Goal: Information Seeking & Learning: Understand process/instructions

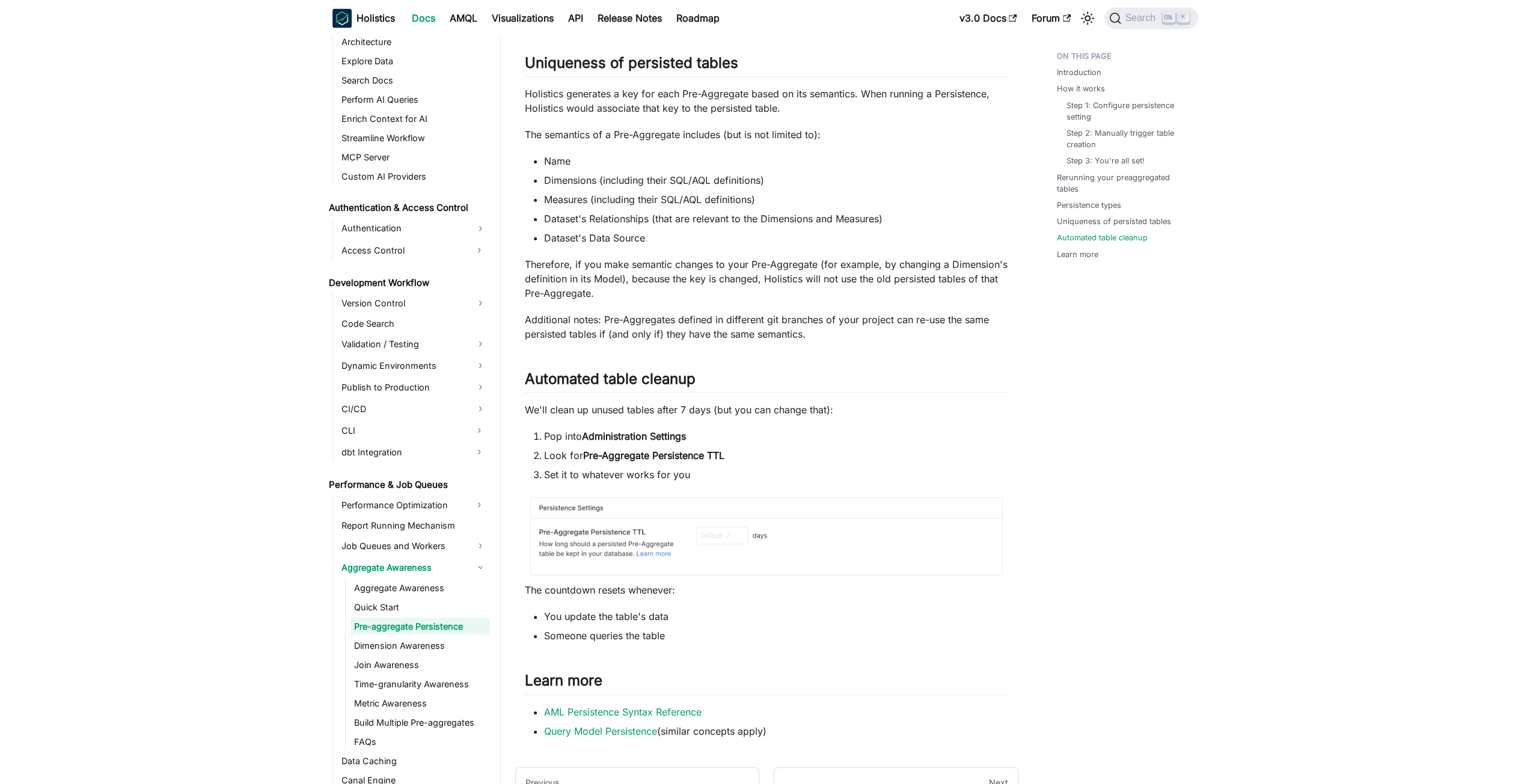
scroll to position [2164, 0]
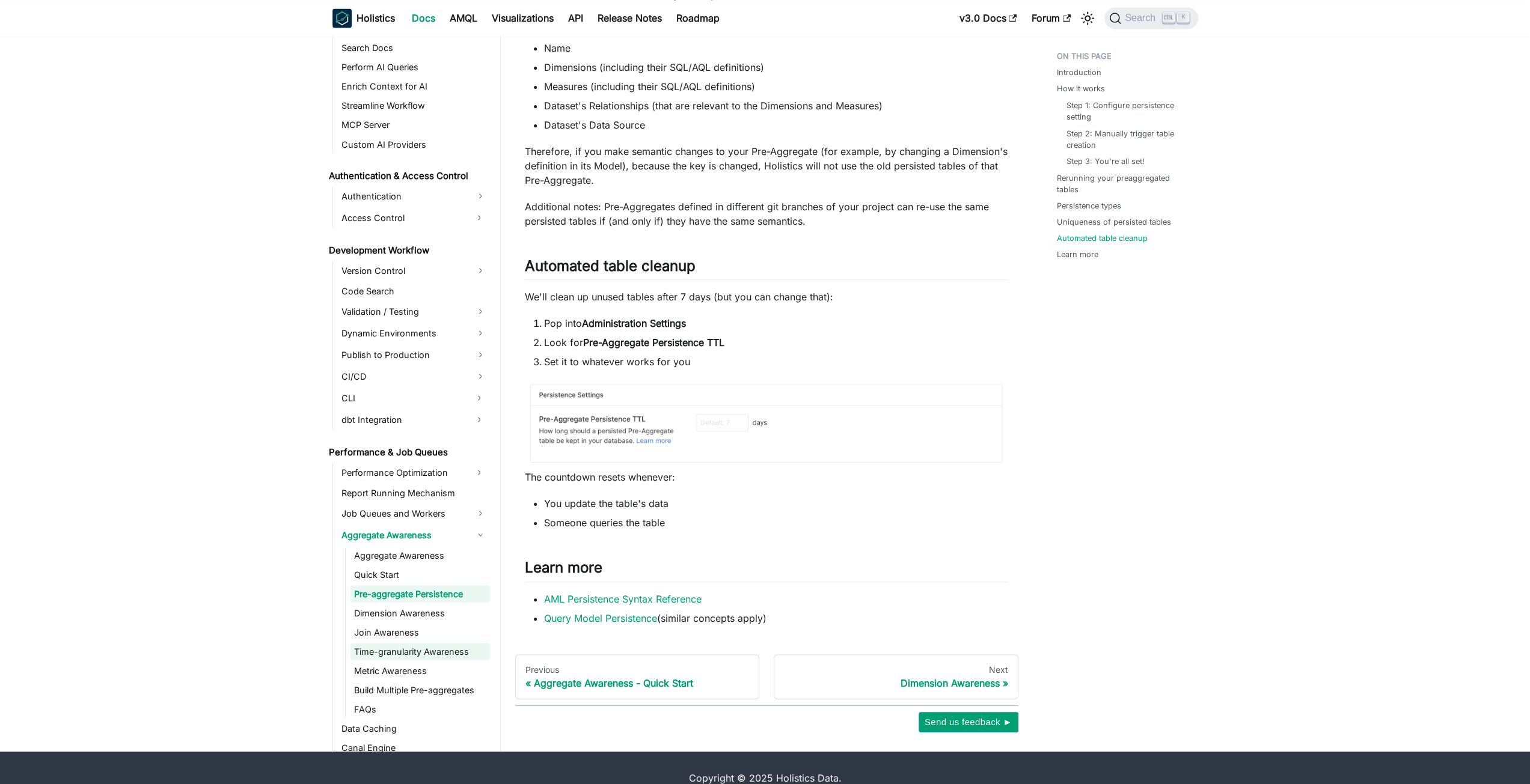
click at [407, 653] on link "Time-granularity Awareness" at bounding box center [420, 652] width 140 height 17
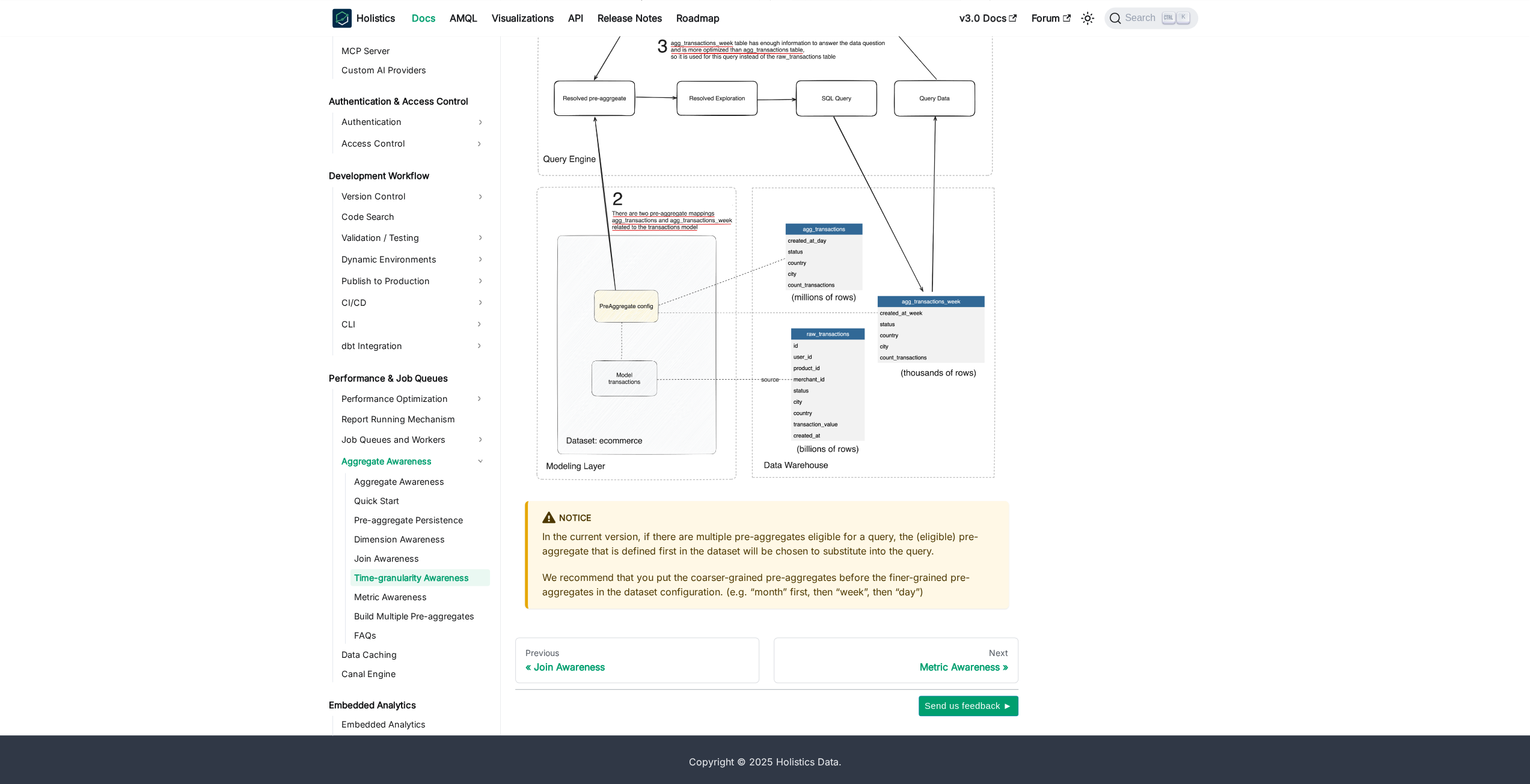
scroll to position [2062, 0]
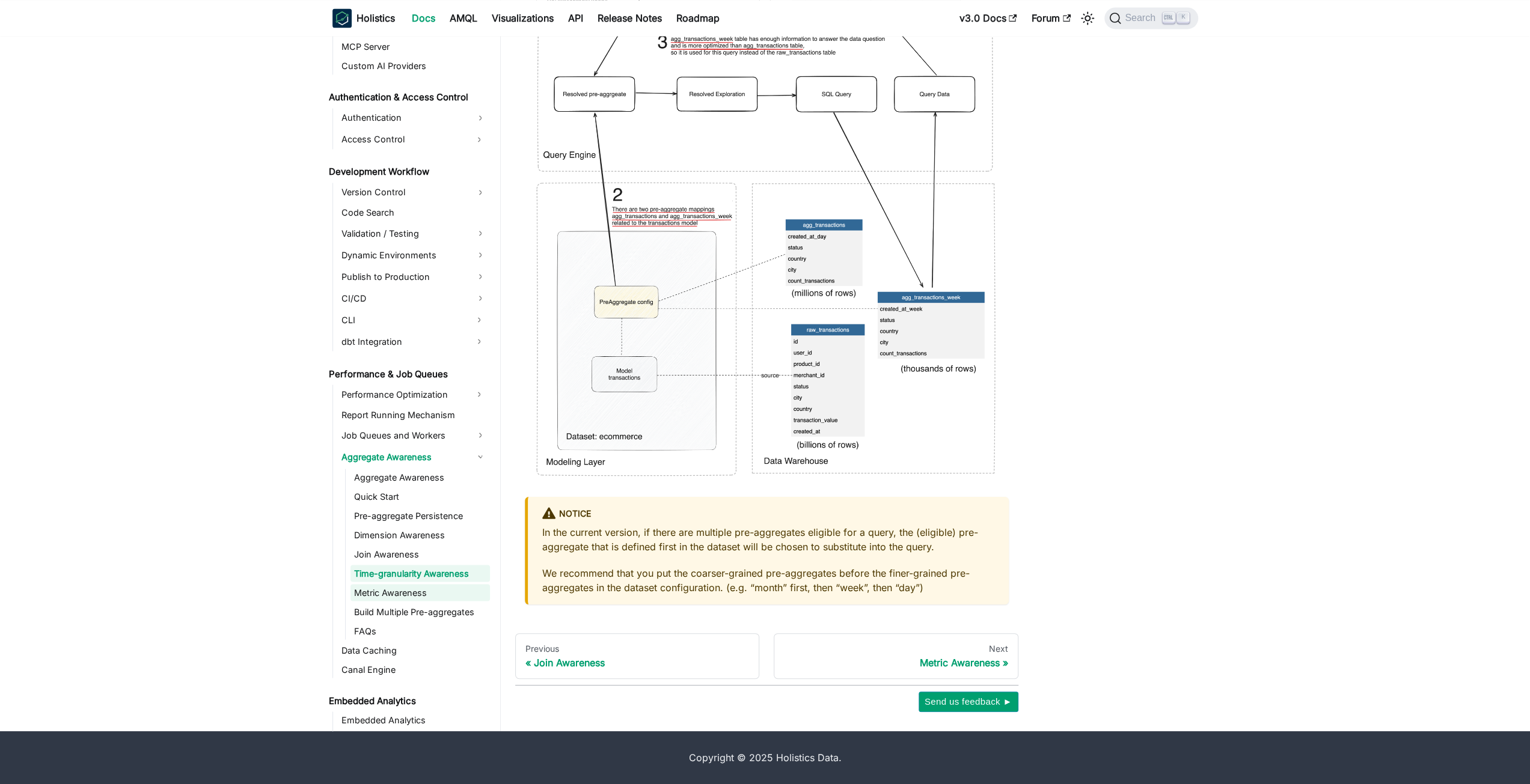
click at [413, 597] on link "Metric Awareness" at bounding box center [420, 592] width 140 height 17
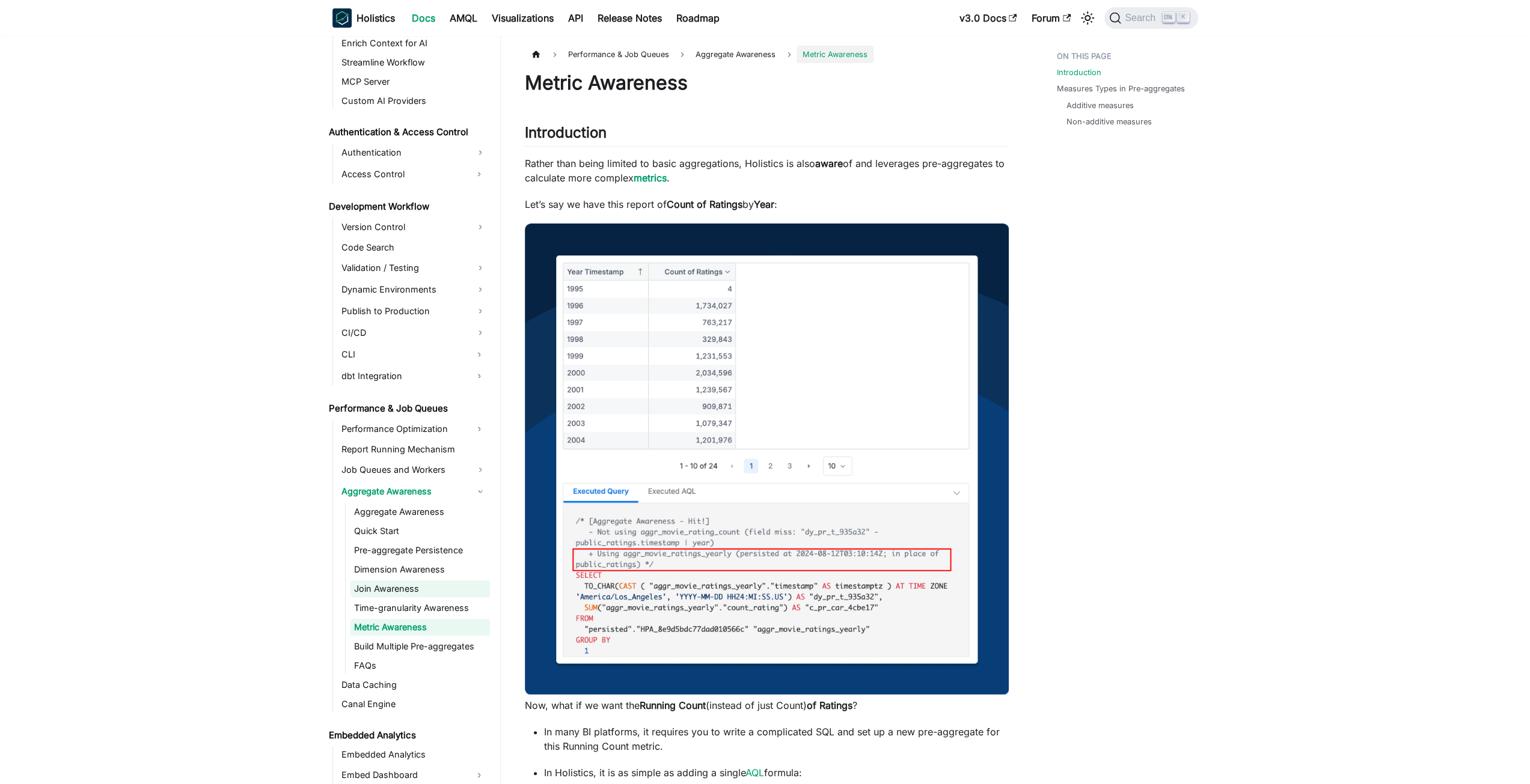
scroll to position [738, 0]
click at [690, 163] on p "Rather than being limited to basic aggregations, Holistics is also aware of and…" at bounding box center [767, 171] width 484 height 28
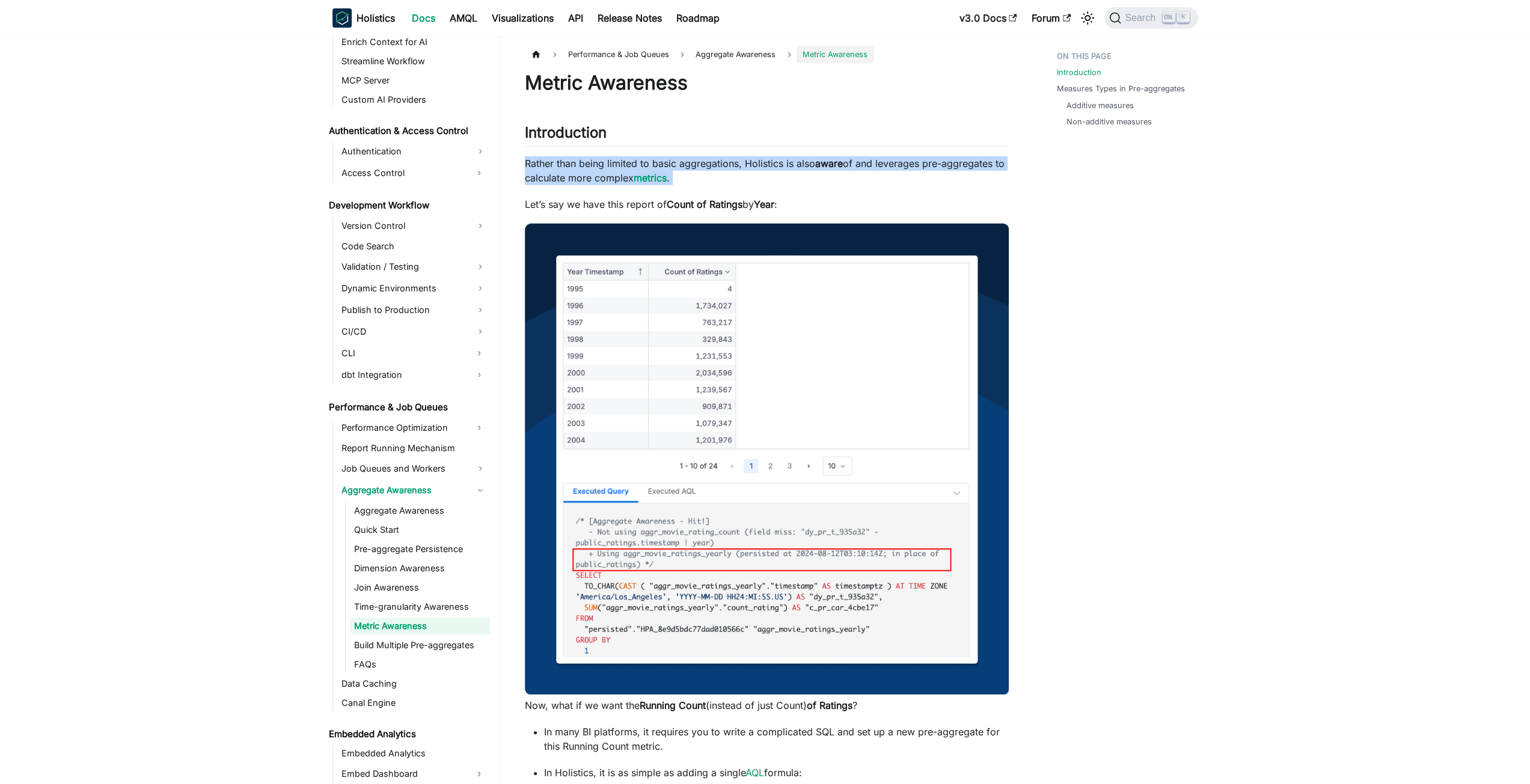
drag, startPoint x: 690, startPoint y: 163, endPoint x: 719, endPoint y: 177, distance: 32.2
click at [719, 177] on p "Rather than being limited to basic aggregations, Holistics is also aware of and…" at bounding box center [767, 171] width 484 height 28
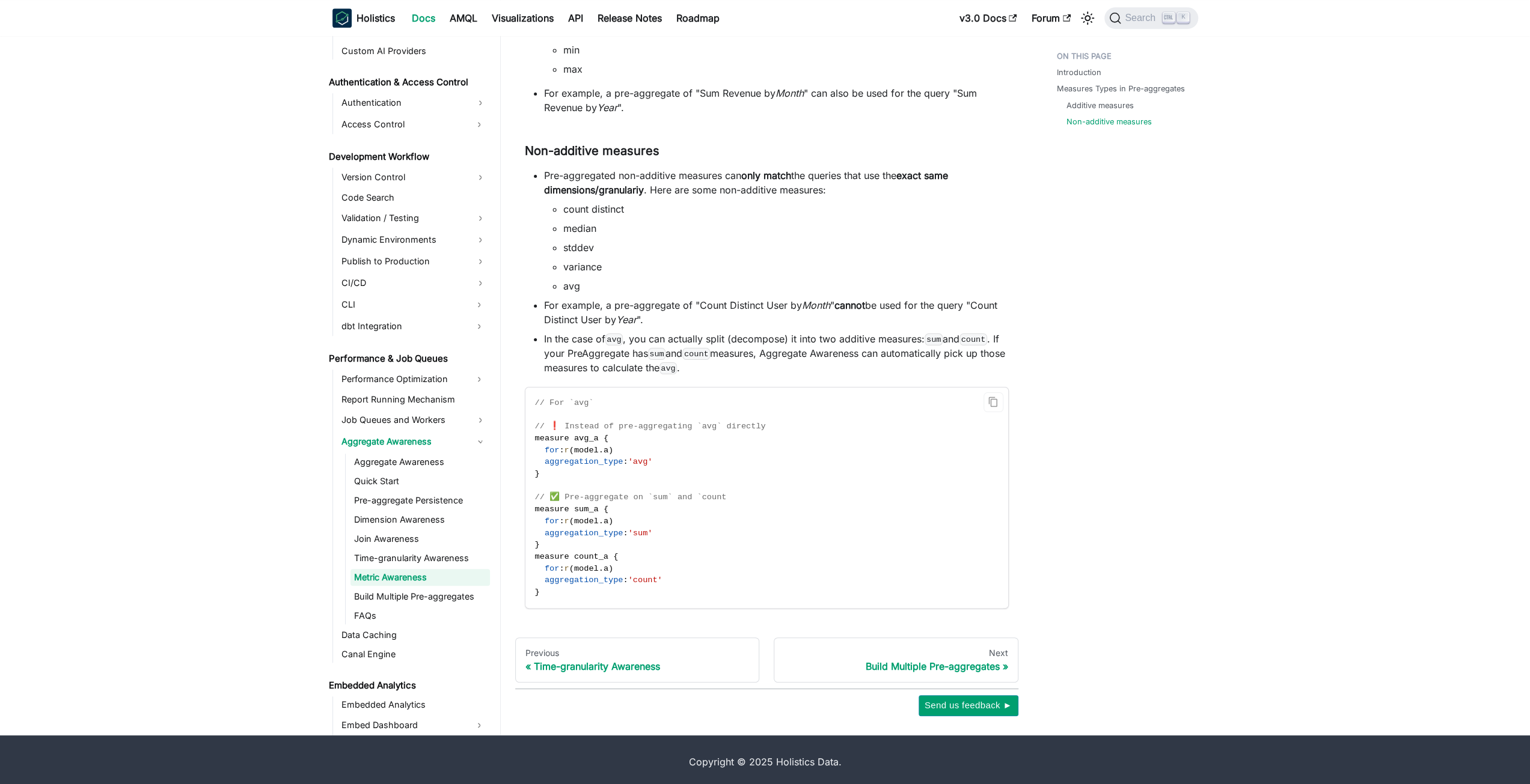
scroll to position [1096, 0]
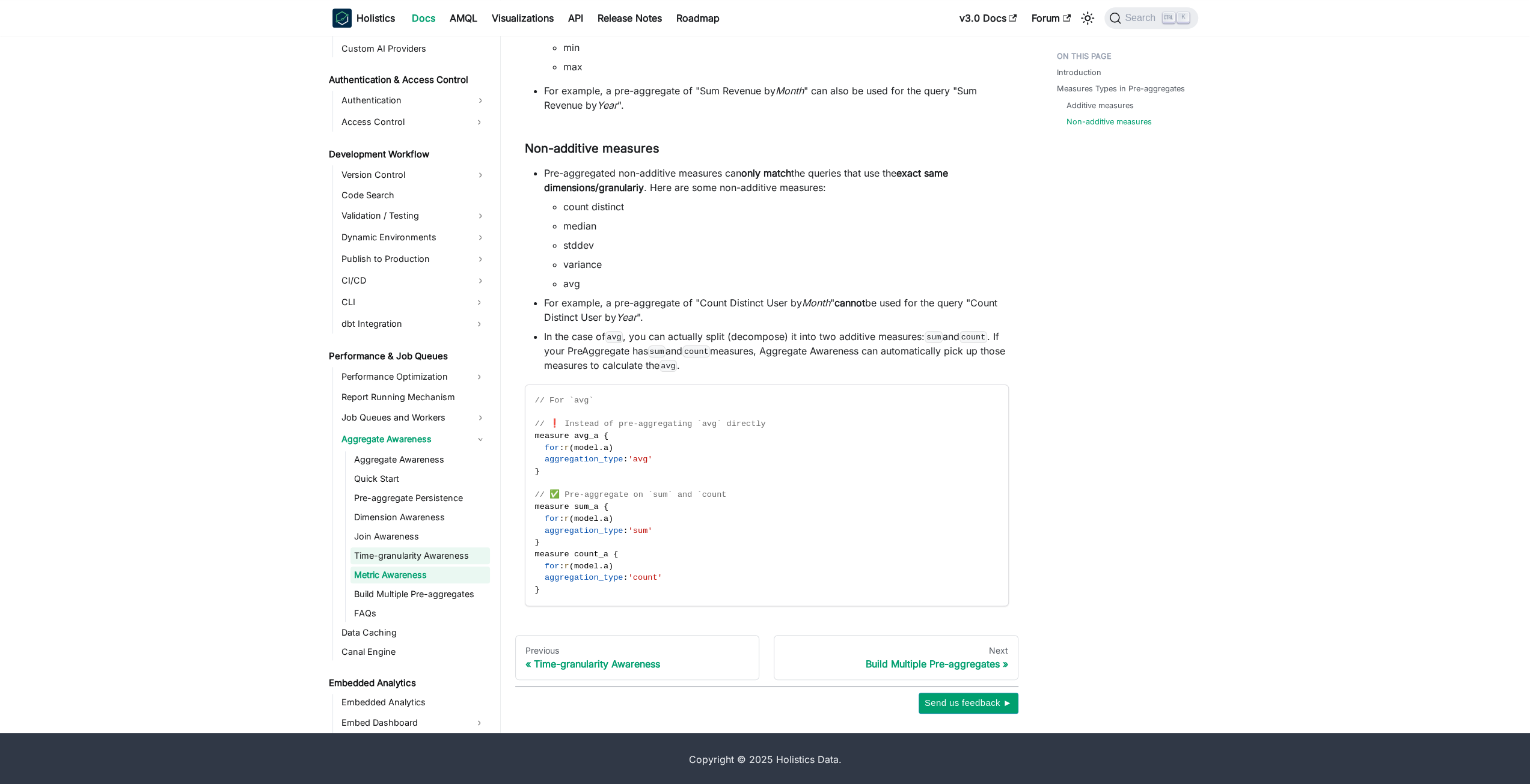
click at [459, 558] on link "Time-granularity Awareness" at bounding box center [420, 556] width 140 height 17
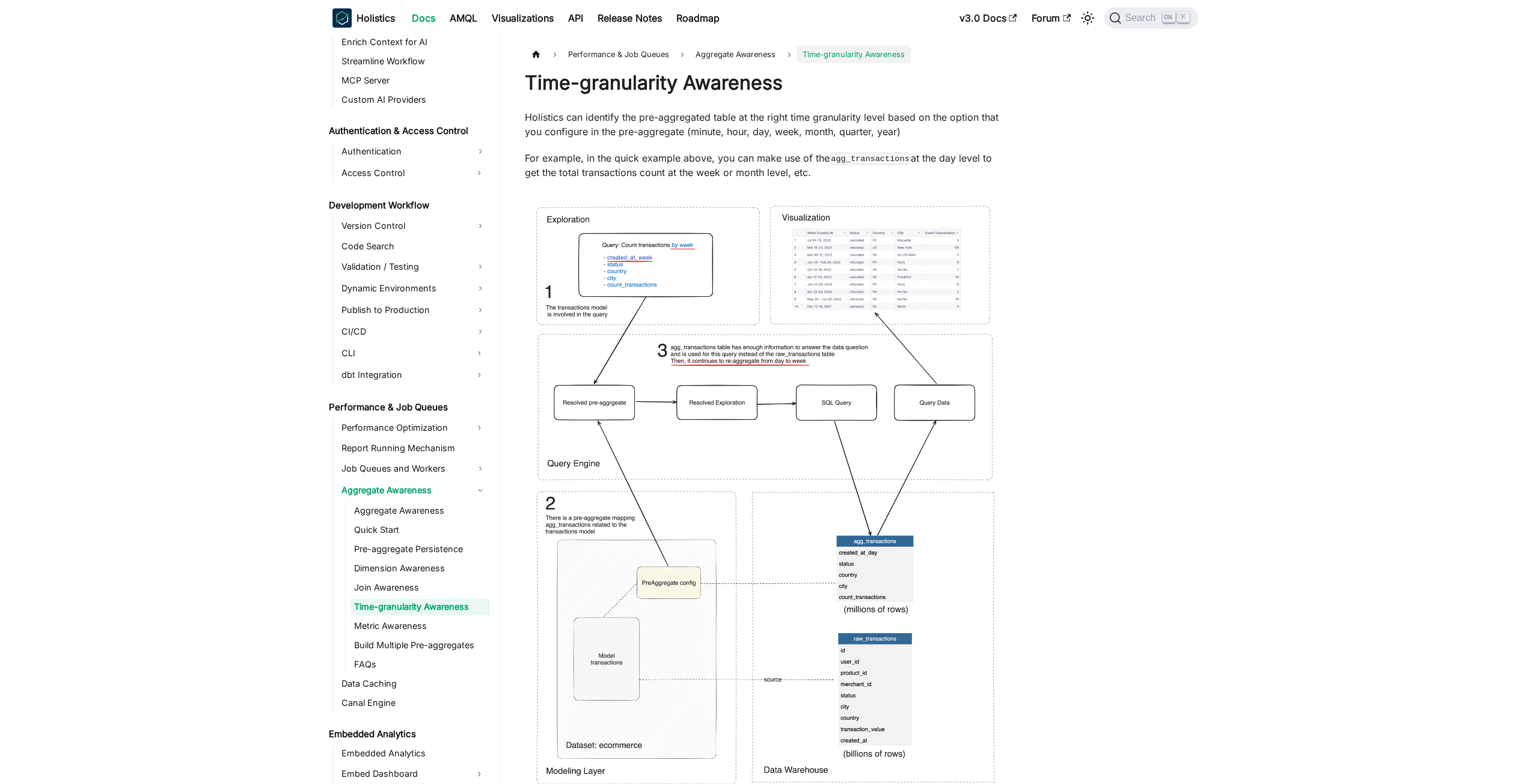
click at [900, 405] on img at bounding box center [767, 496] width 484 height 610
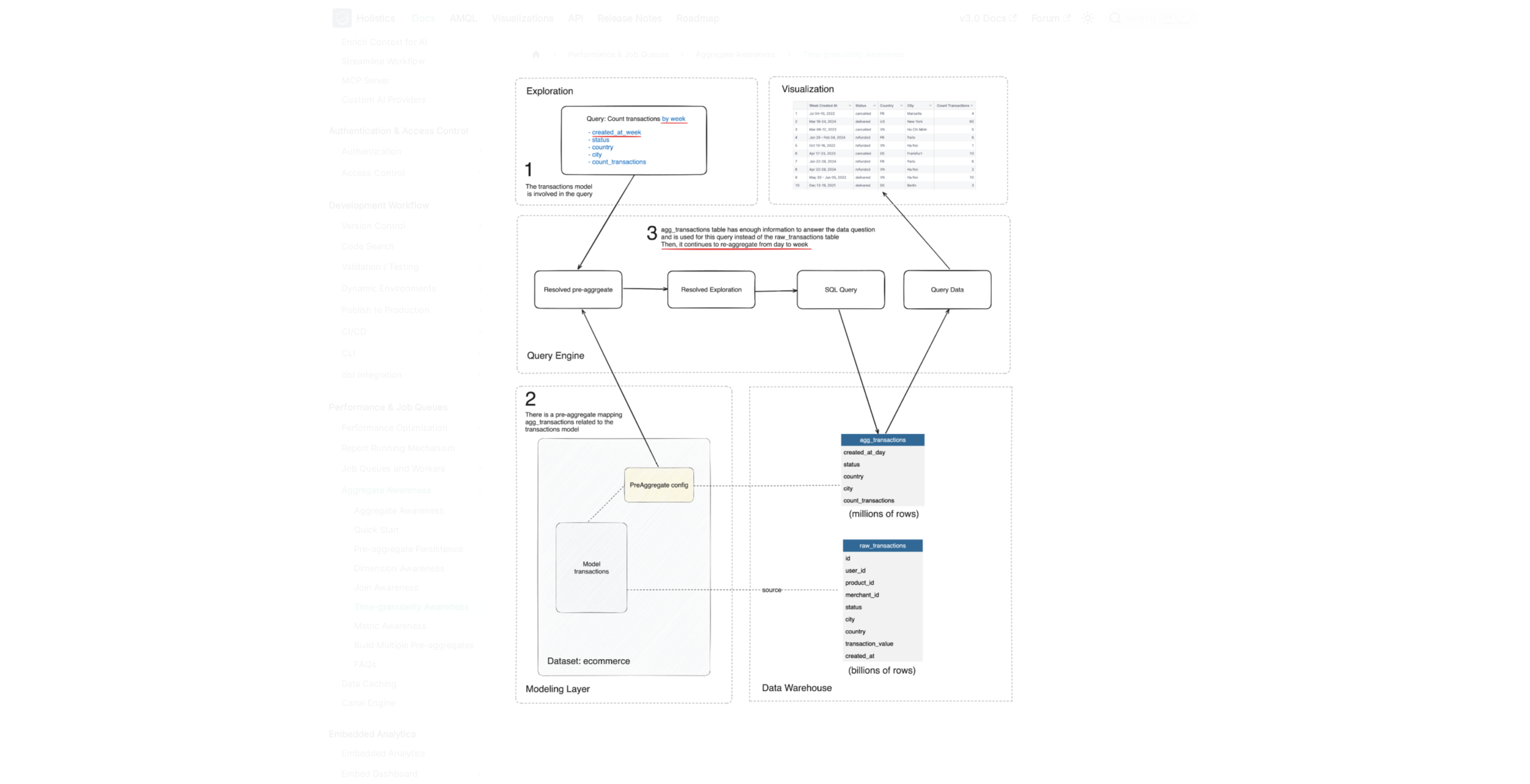
click at [713, 360] on img at bounding box center [766, 392] width 526 height 663
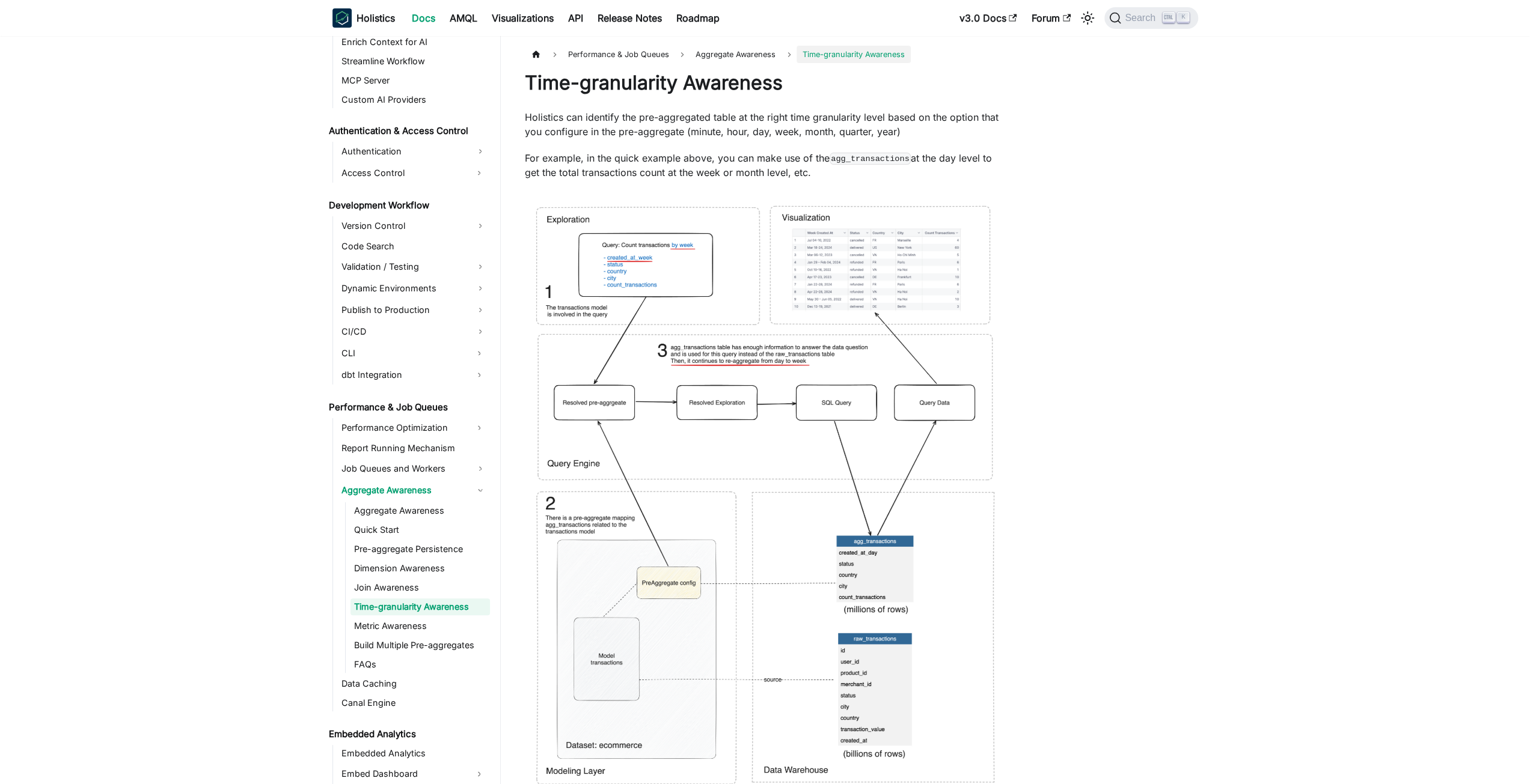
click at [667, 342] on img at bounding box center [767, 496] width 484 height 610
click at [618, 291] on img at bounding box center [767, 496] width 484 height 610
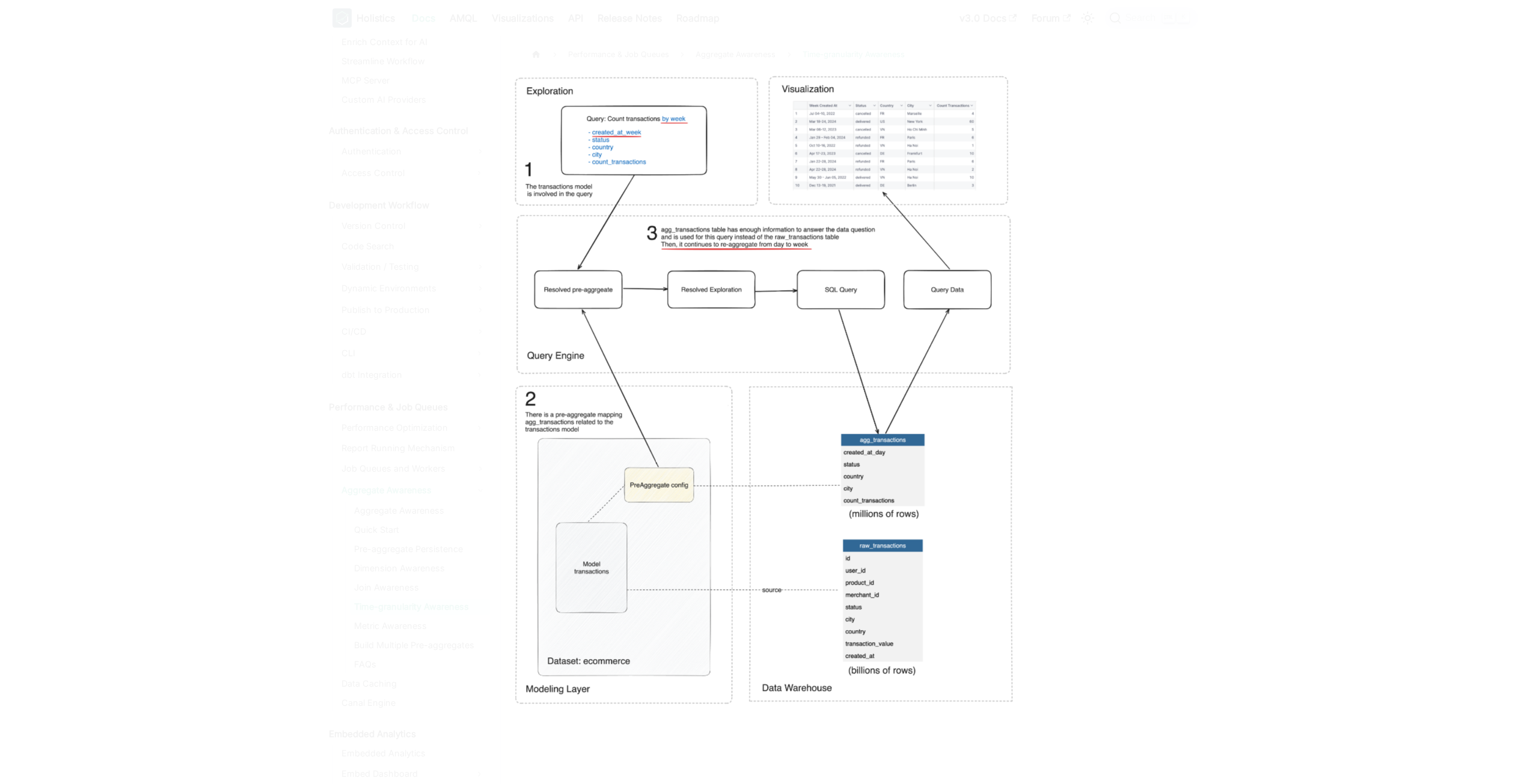
click at [1144, 418] on div at bounding box center [765, 392] width 1530 height 784
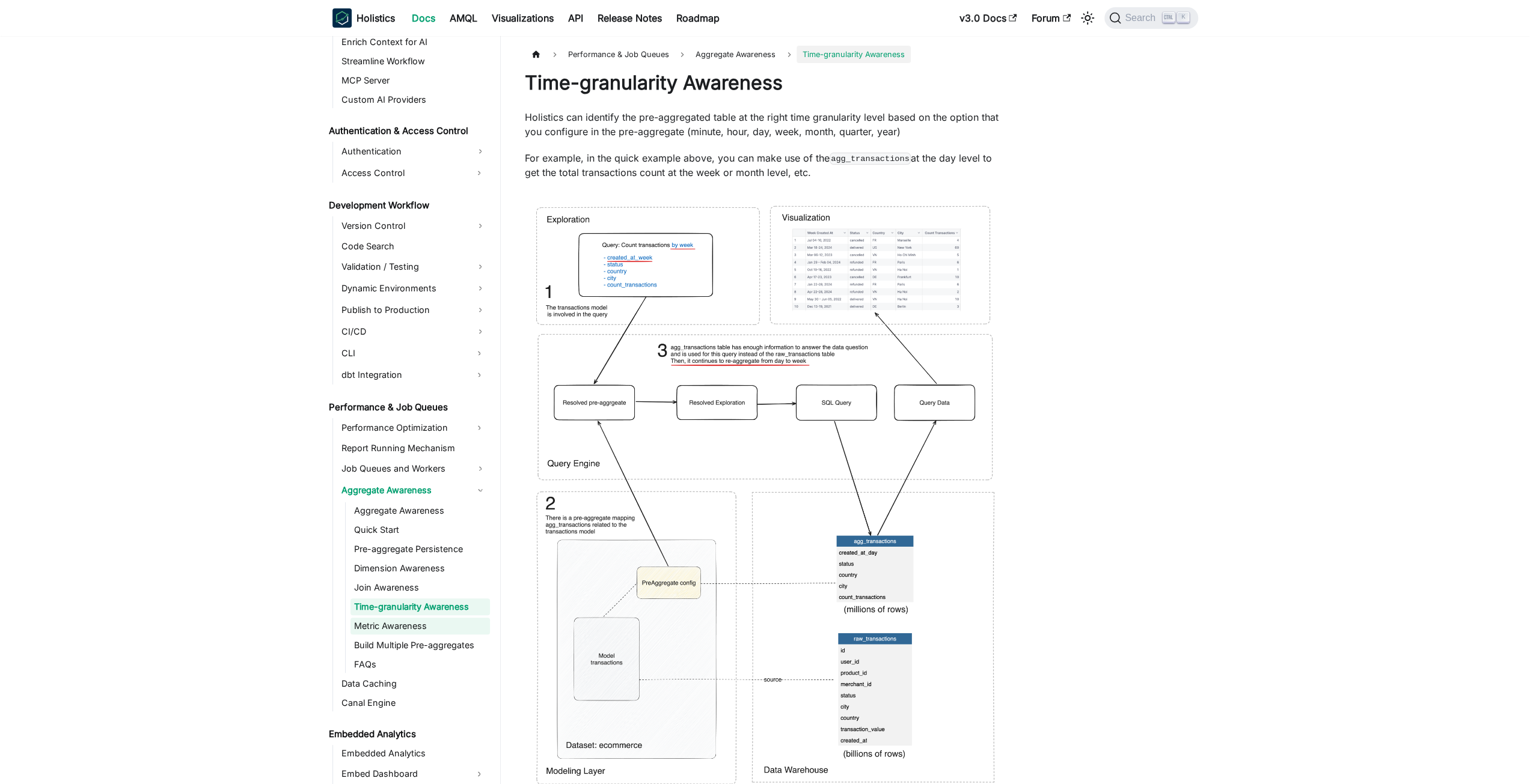
click at [398, 623] on link "Metric Awareness" at bounding box center [420, 626] width 140 height 17
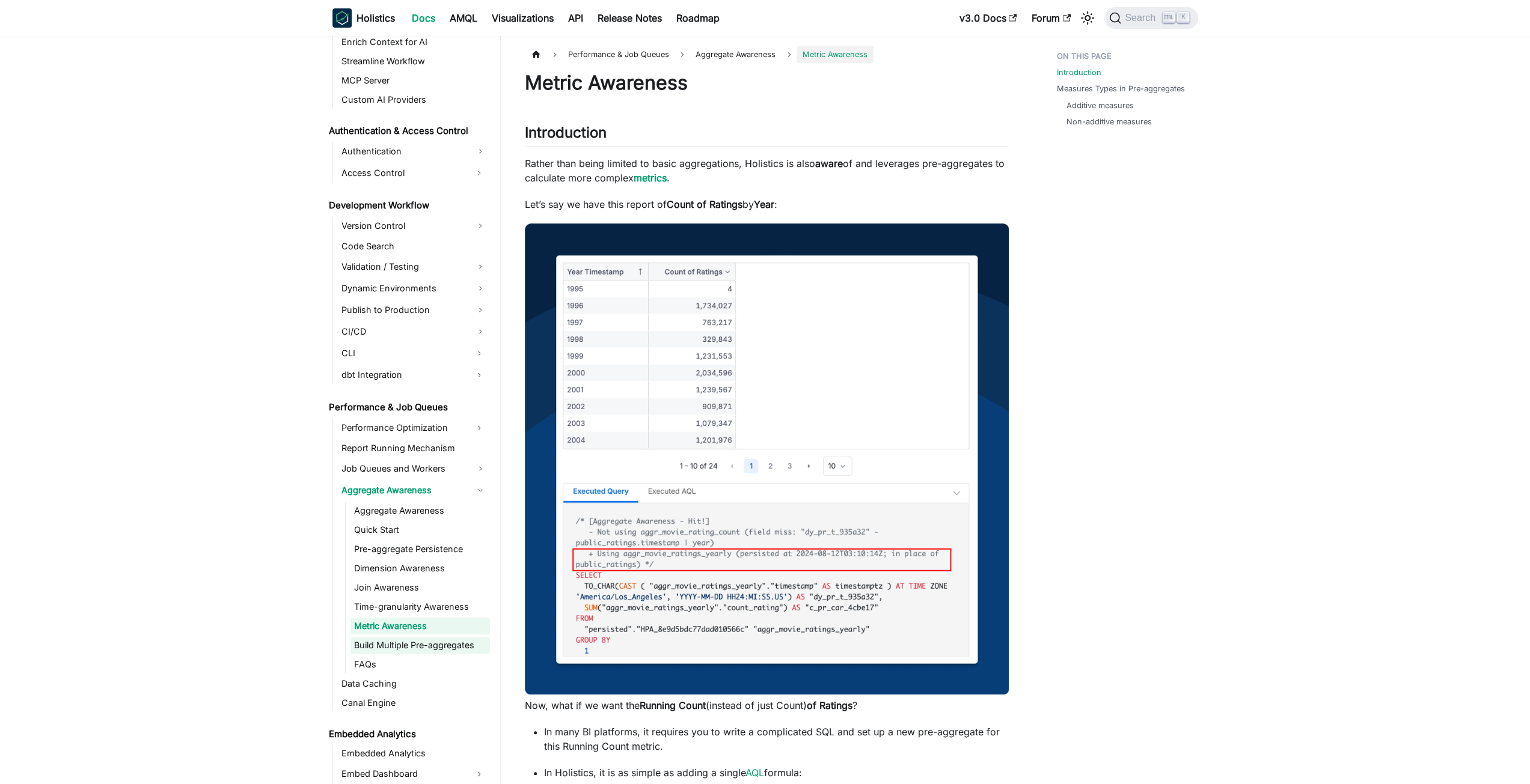
click at [413, 646] on link "Build Multiple Pre-aggregates" at bounding box center [420, 645] width 140 height 17
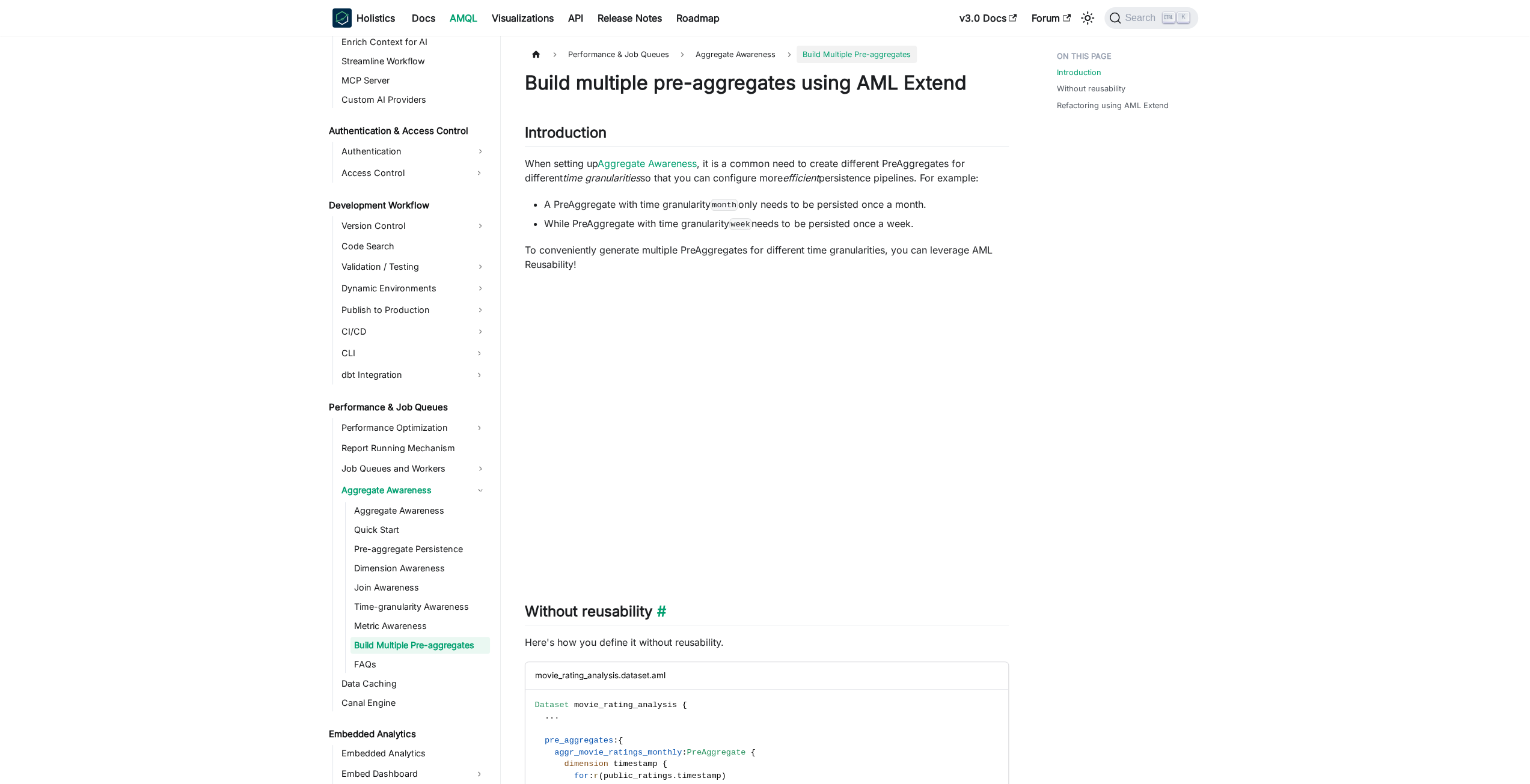
scroll to position [757, 0]
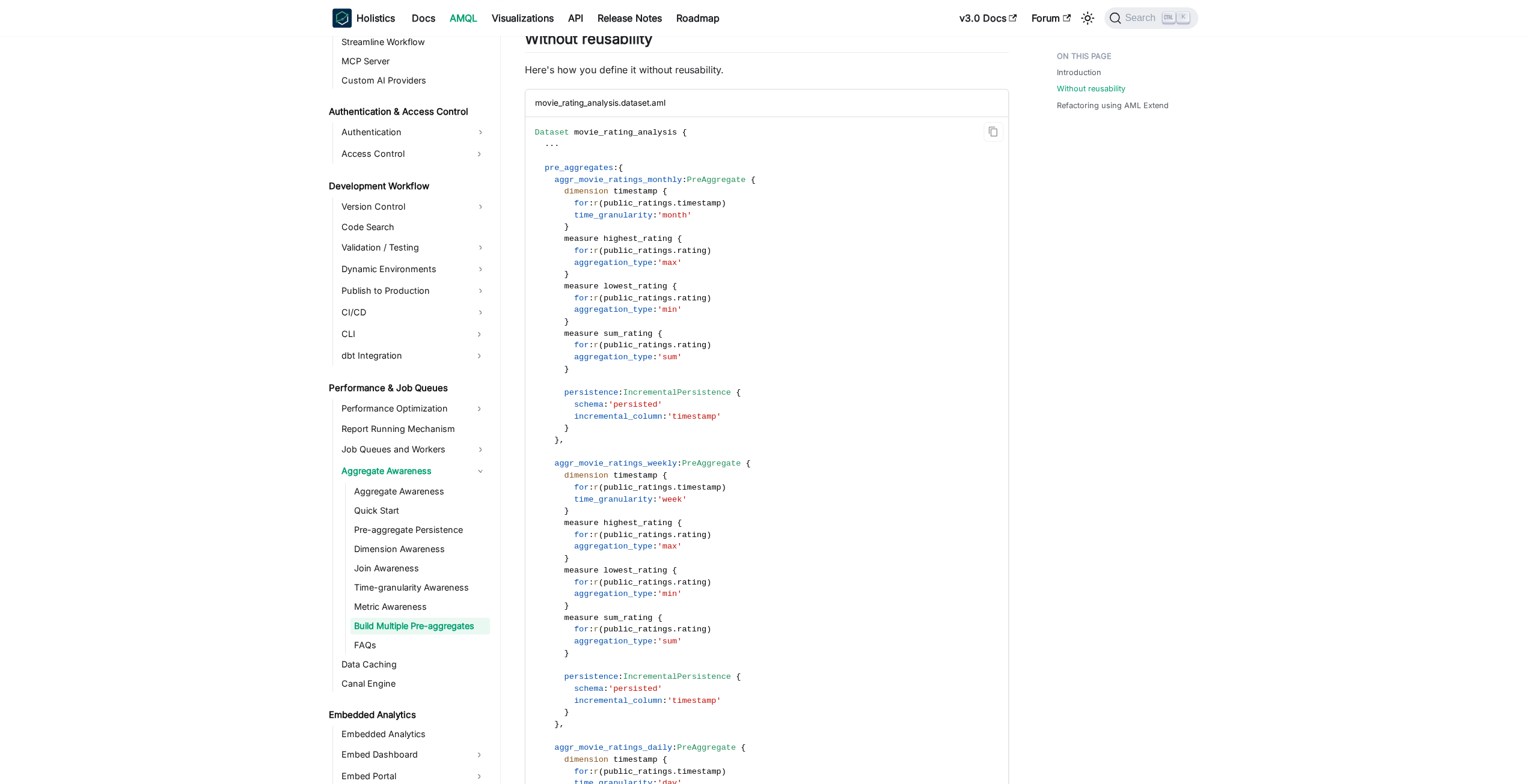
click at [634, 418] on span "incremental_column" at bounding box center [619, 417] width 89 height 9
click at [621, 194] on span "timestamp" at bounding box center [635, 191] width 44 height 9
click at [627, 213] on span "time_granularity" at bounding box center [614, 215] width 79 height 9
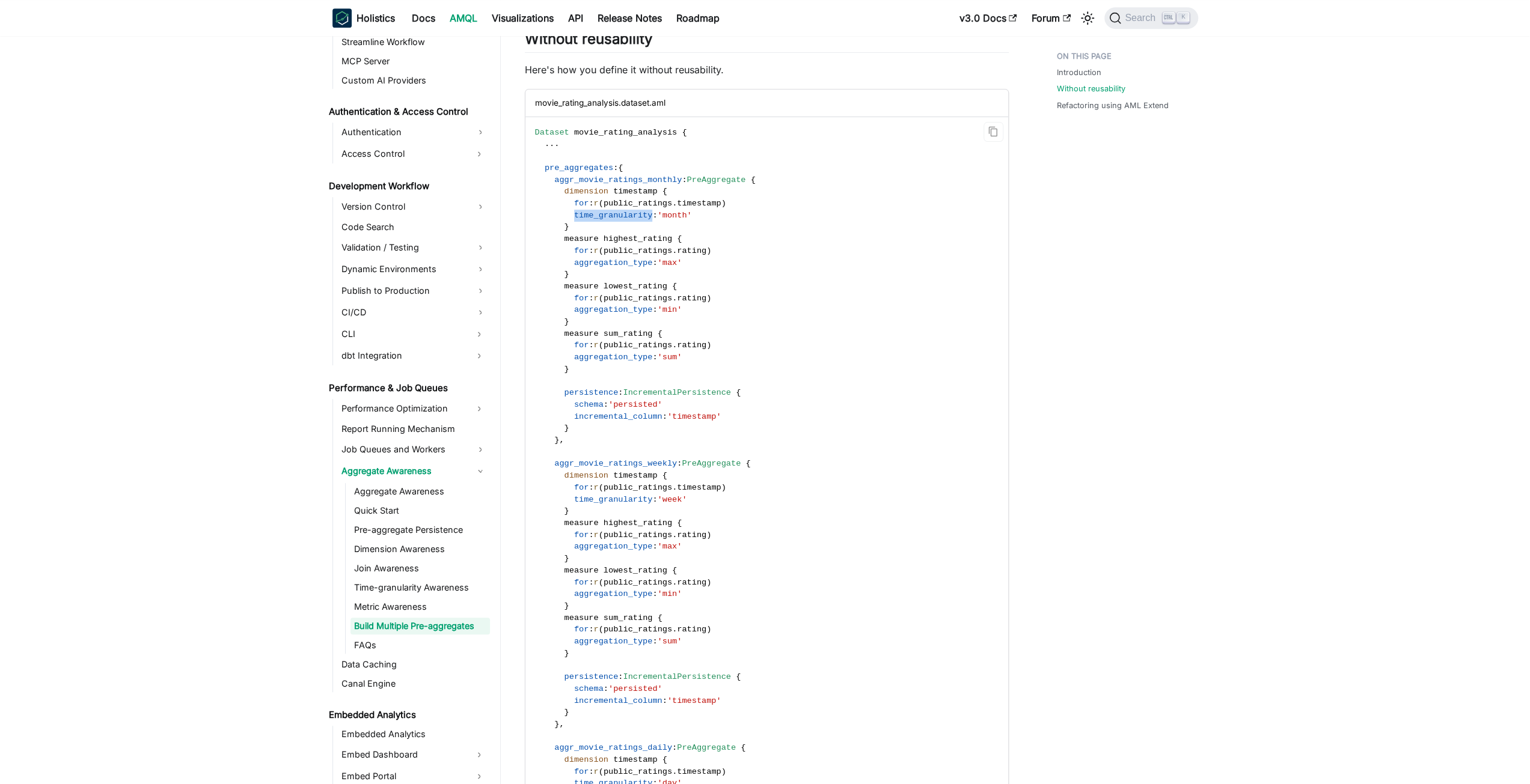
click at [627, 213] on span "time_granularity" at bounding box center [614, 215] width 79 height 9
click at [633, 208] on code "Dataset movie_rating_analysis { . . . pre_aggregates : { aggr_movie_ratings_mon…" at bounding box center [766, 588] width 481 height 943
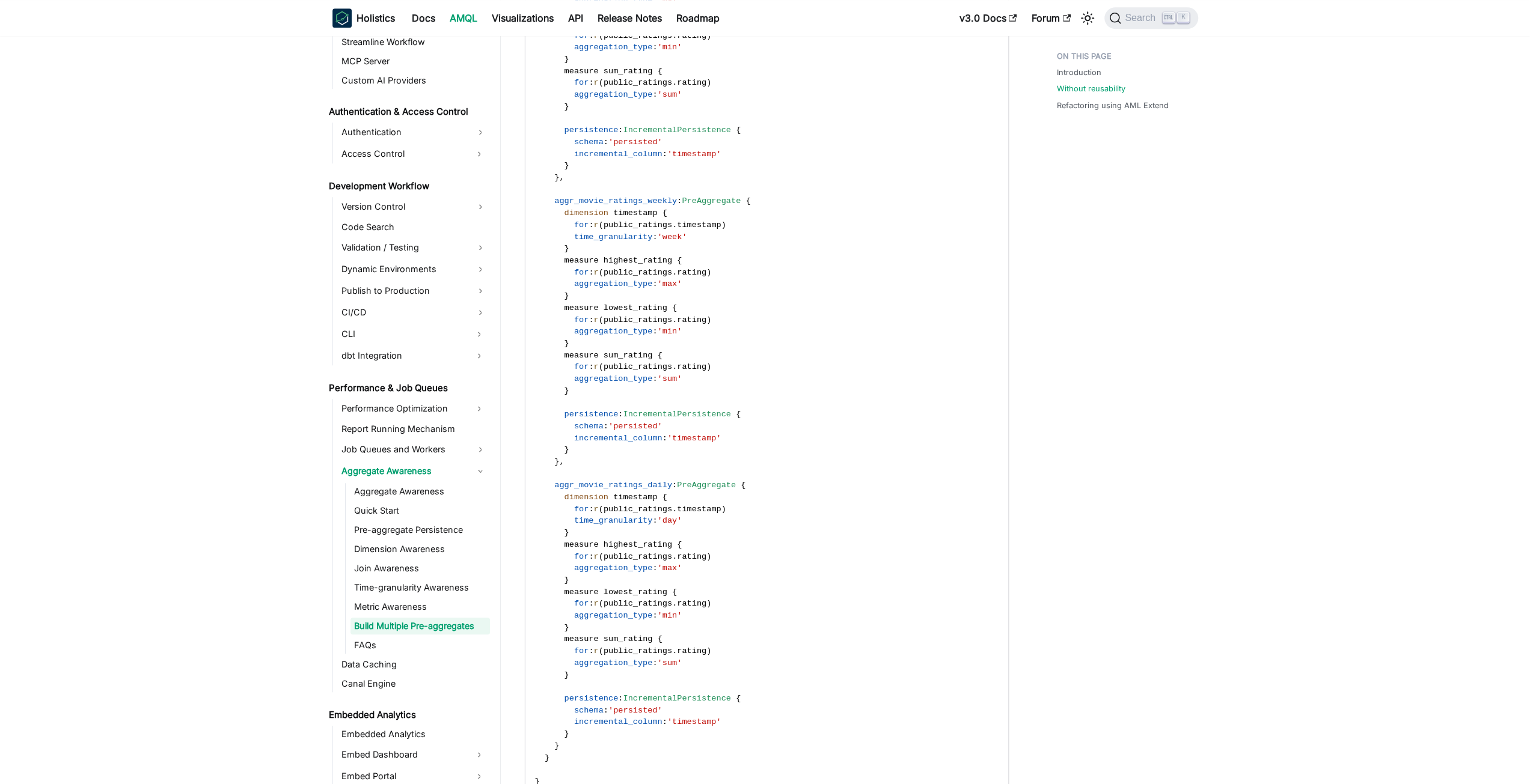
scroll to position [934, 0]
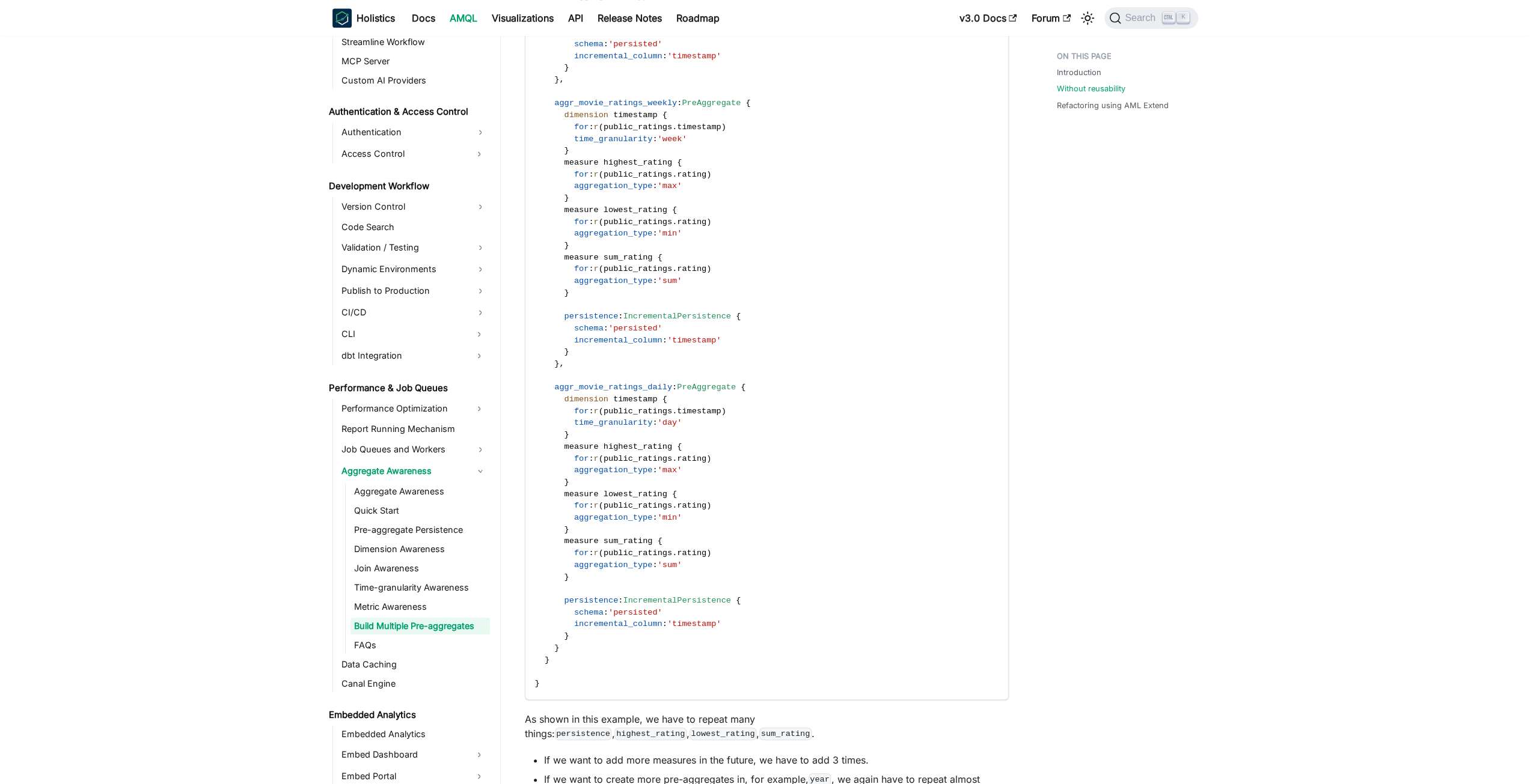
click at [680, 627] on span "'timestamp'" at bounding box center [694, 624] width 54 height 9
click at [639, 623] on span "incremental_column" at bounding box center [619, 624] width 89 height 9
click at [596, 623] on span "incremental_column" at bounding box center [619, 624] width 89 height 9
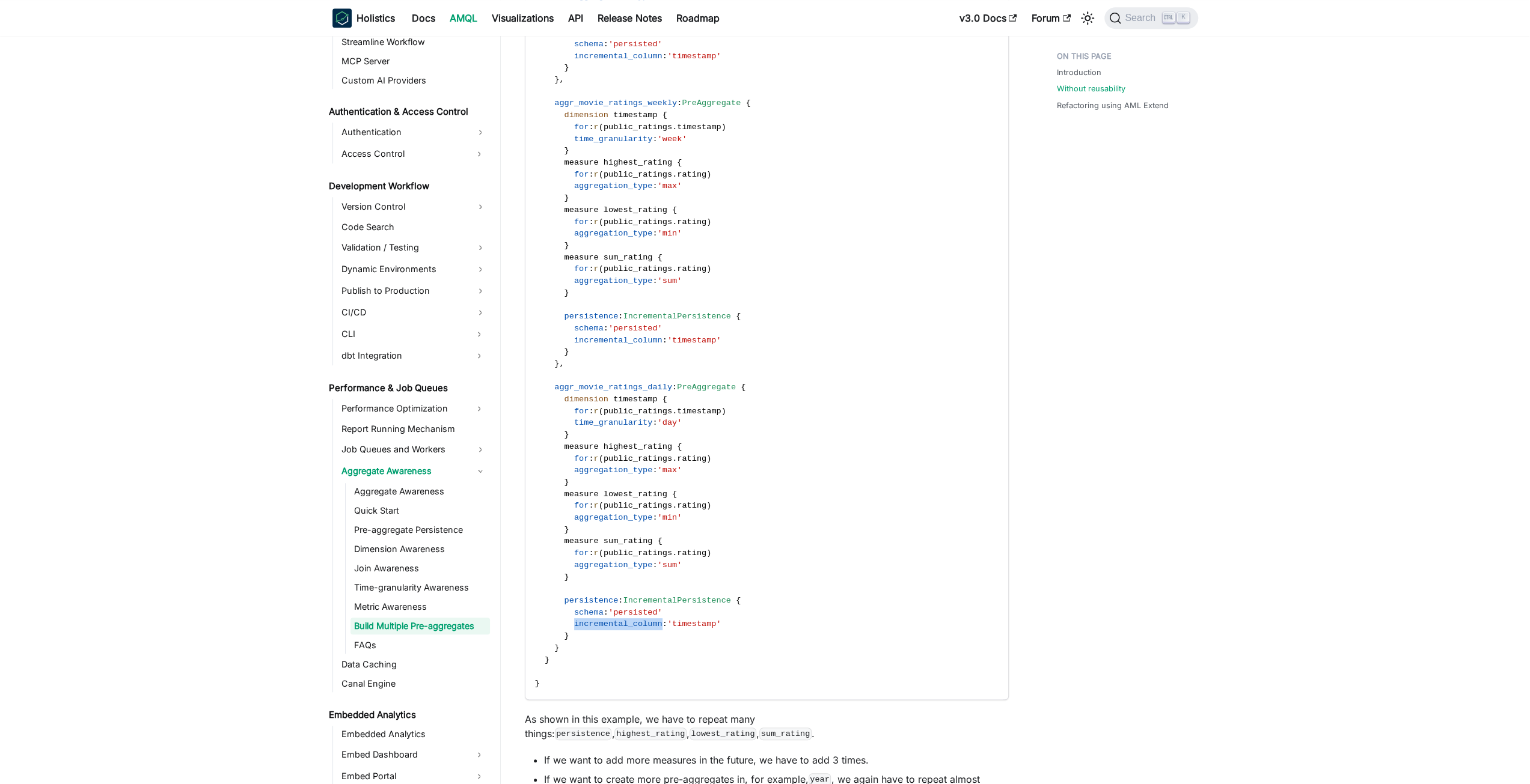
copy span "incremental_column"
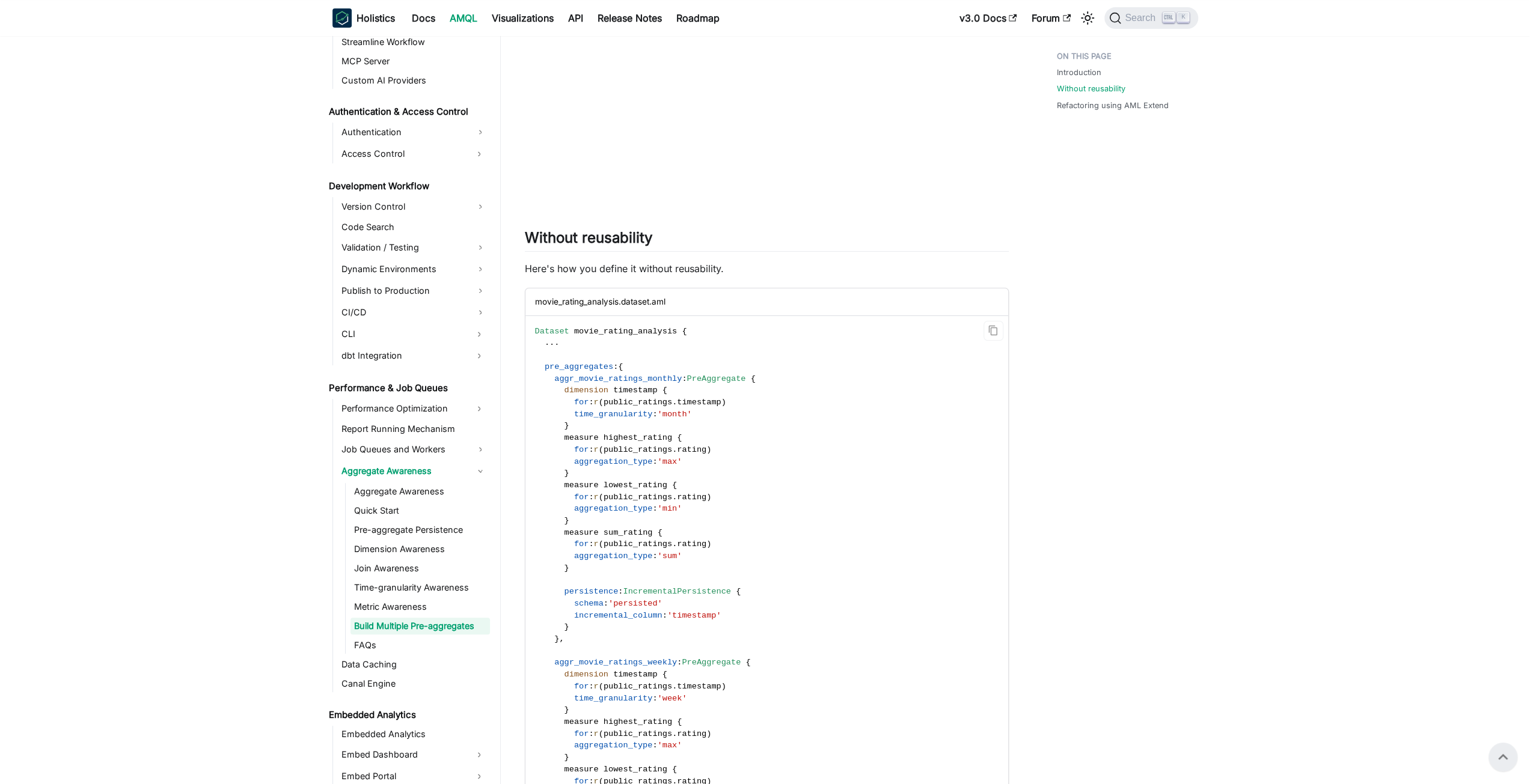
scroll to position [392, 0]
